Goal: Navigation & Orientation: Go to known website

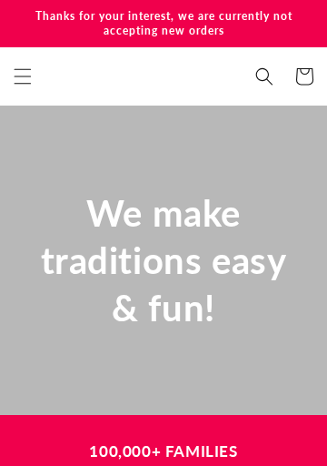
scroll to position [0, 655]
